Goal: Task Accomplishment & Management: Manage account settings

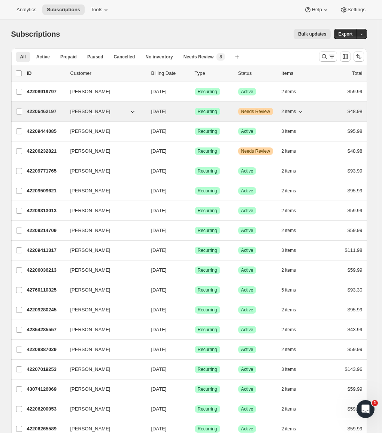
click at [45, 113] on p "42206462197" at bounding box center [45, 111] width 37 height 7
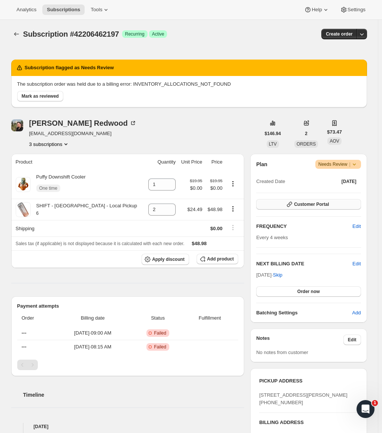
click at [302, 206] on span "Customer Portal" at bounding box center [311, 204] width 35 height 6
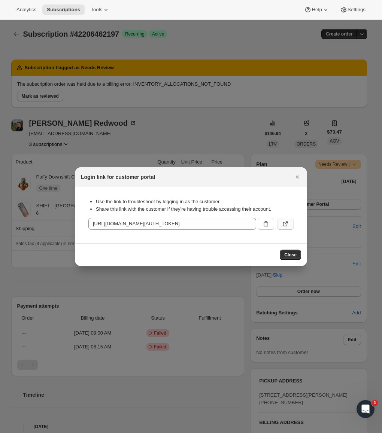
click at [282, 224] on icon ":rc3:" at bounding box center [284, 223] width 7 height 7
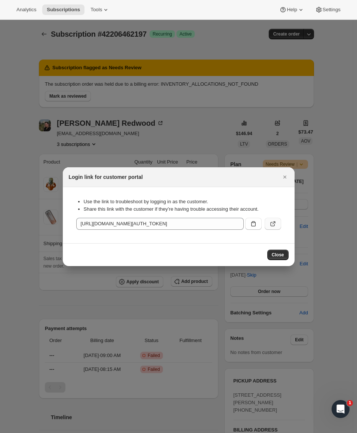
click at [274, 225] on icon ":rc3:" at bounding box center [272, 223] width 7 height 7
click at [272, 226] on icon ":rc3:" at bounding box center [272, 223] width 7 height 7
click at [270, 221] on icon ":rc3:" at bounding box center [272, 223] width 7 height 7
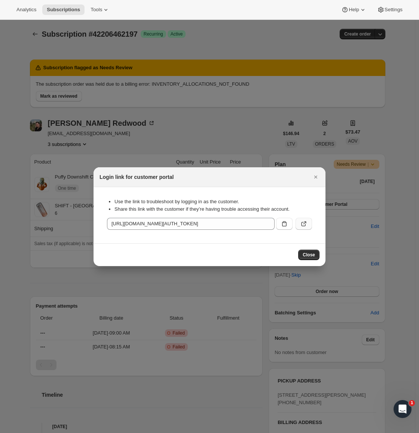
click at [308, 224] on button ":rc3:" at bounding box center [304, 224] width 16 height 12
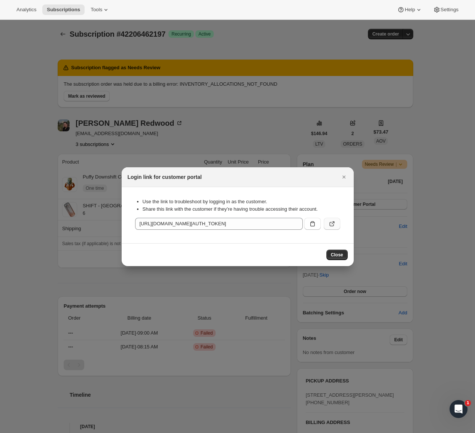
click at [325, 226] on button ":rc3:" at bounding box center [332, 224] width 16 height 12
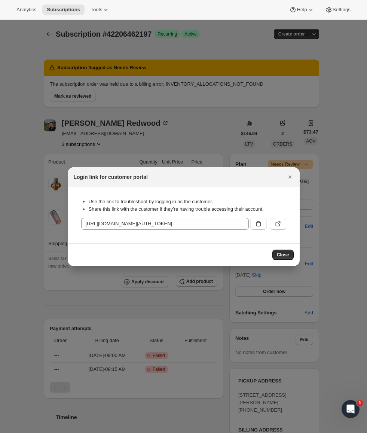
drag, startPoint x: 252, startPoint y: 68, endPoint x: 276, endPoint y: 0, distance: 72.2
click at [254, 66] on div at bounding box center [183, 216] width 367 height 433
